Goal: Task Accomplishment & Management: Manage account settings

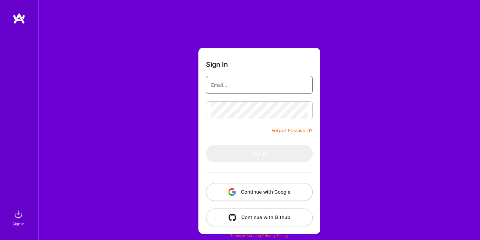
type input "[EMAIL_ADDRESS][DOMAIN_NAME]"
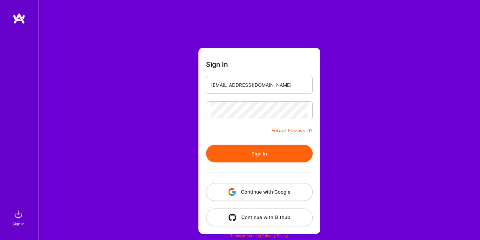
click at [244, 152] on button "Sign In" at bounding box center [259, 154] width 107 height 18
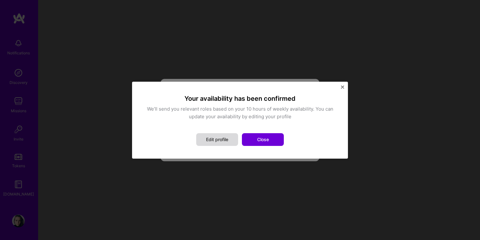
click at [220, 142] on button "Edit profile" at bounding box center [217, 139] width 42 height 13
select select "PR"
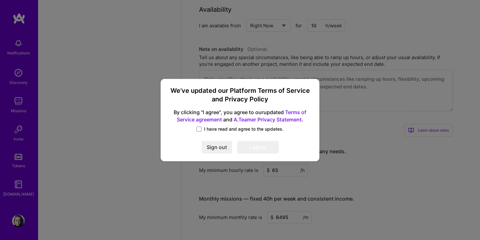
scroll to position [471, 0]
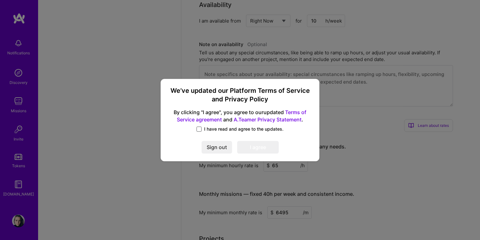
click at [199, 129] on span at bounding box center [199, 128] width 5 height 5
click at [0, 0] on input "I have read and agree to the updates." at bounding box center [0, 0] width 0 height 0
click at [268, 117] on link "A.Teamer Privacy Statement" at bounding box center [268, 119] width 68 height 6
click at [258, 149] on button "I agree" at bounding box center [258, 147] width 42 height 13
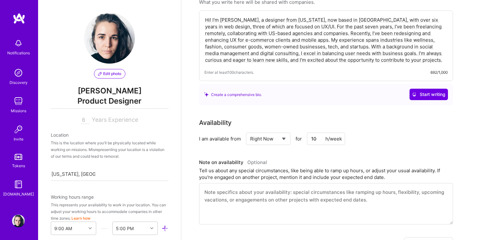
scroll to position [157, 0]
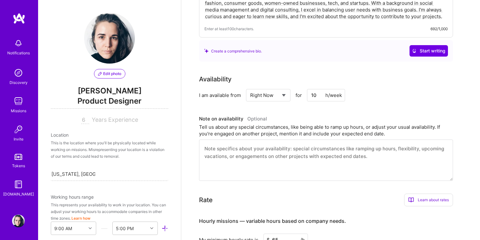
click at [281, 98] on select "Select... Right Now Future Date Not Available" at bounding box center [268, 95] width 37 height 16
select select "Future Date"
click at [250, 87] on select "Select... Right Now Future Date Not Available" at bounding box center [268, 95] width 37 height 16
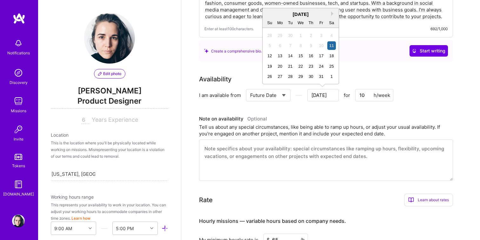
click at [328, 96] on input "[DATE]" at bounding box center [323, 95] width 31 height 12
click at [334, 14] on button "Next Month" at bounding box center [333, 13] width 4 height 4
click at [299, 56] on div "12" at bounding box center [300, 55] width 9 height 9
type input "[DATE]"
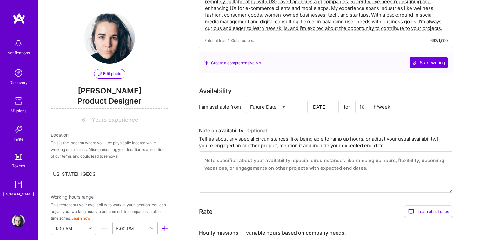
scroll to position [0, 0]
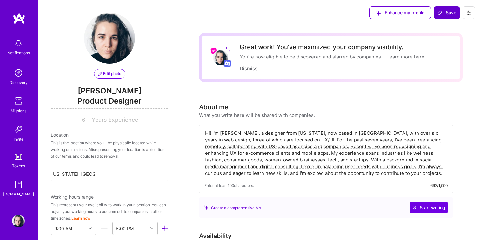
click at [447, 12] on span "Save" at bounding box center [447, 13] width 19 height 6
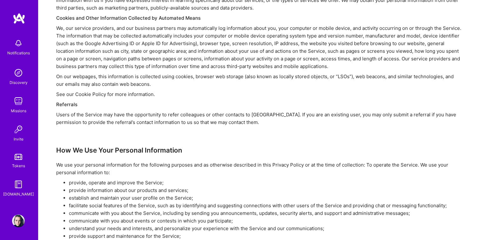
scroll to position [574, 0]
